Goal: Transaction & Acquisition: Purchase product/service

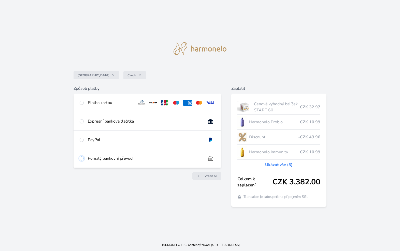
click at [82, 158] on input "radio" at bounding box center [82, 158] width 4 height 4
radio input "true"
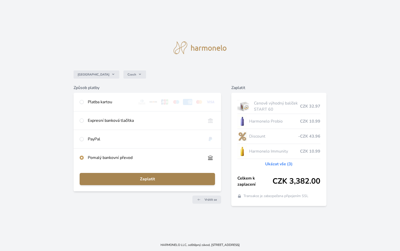
click at [137, 182] on span "Zaplatit" at bounding box center [147, 179] width 127 height 6
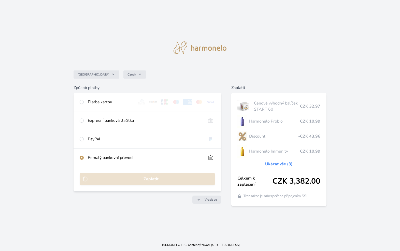
click at [276, 164] on link "Ukázat vše (3)" at bounding box center [278, 164] width 27 height 6
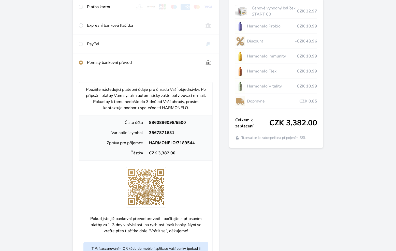
scroll to position [73, 0]
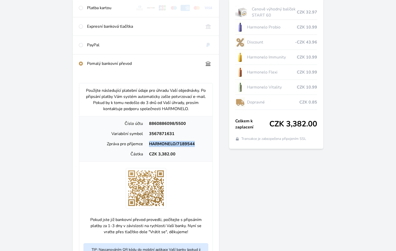
drag, startPoint x: 150, startPoint y: 144, endPoint x: 193, endPoint y: 143, distance: 43.3
click at [193, 143] on div "HARMONELO/7189544" at bounding box center [177, 144] width 62 height 6
copy div "HARMONELO/7189544"
drag, startPoint x: 184, startPoint y: 123, endPoint x: 149, endPoint y: 122, distance: 35.4
click at [149, 122] on div "8860886098/5500" at bounding box center [177, 124] width 62 height 6
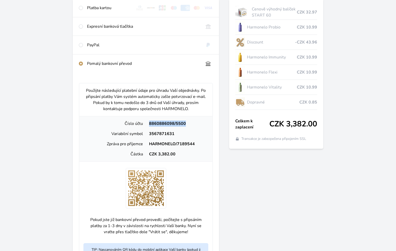
copy div "8860886098/5500"
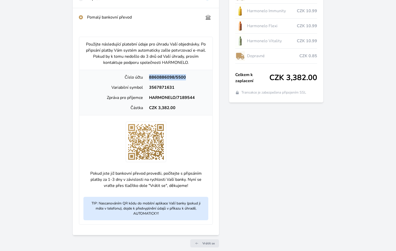
scroll to position [142, 0]
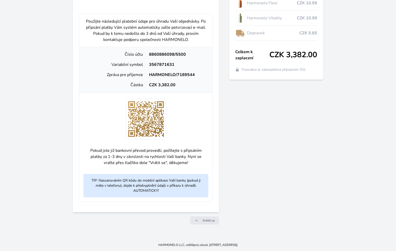
click at [270, 189] on div "Zaplatit Cenově výhodný balíček START 60 CZK 32.97 Harmonelo Probio CZK 10.99 D…" at bounding box center [276, 74] width 94 height 307
